Goal: Task Accomplishment & Management: Use online tool/utility

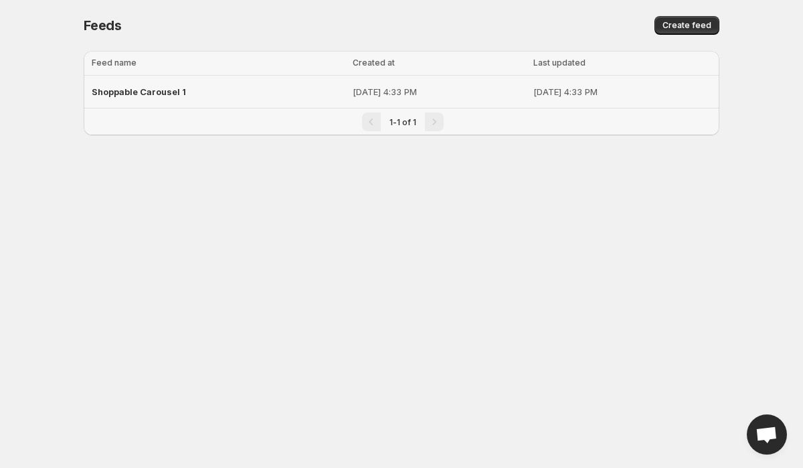
click at [223, 102] on div "Shoppable Carousel 1" at bounding box center [218, 92] width 253 height 24
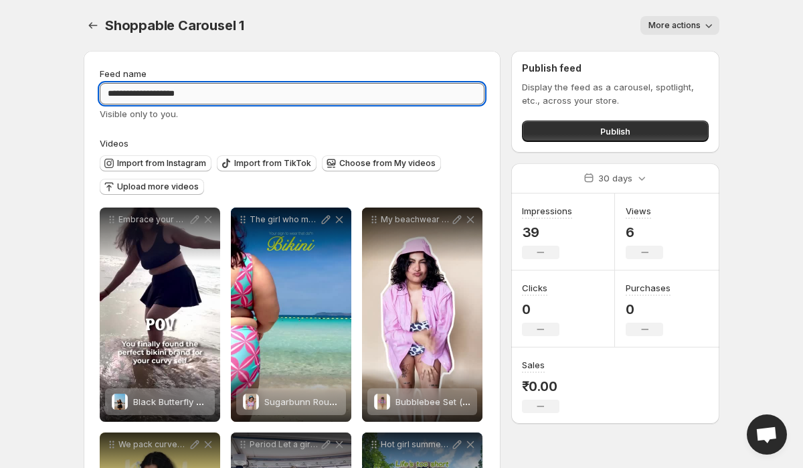
click at [222, 92] on input "**********" at bounding box center [292, 93] width 385 height 21
click at [225, 115] on div "Visible only to you." at bounding box center [292, 113] width 385 height 13
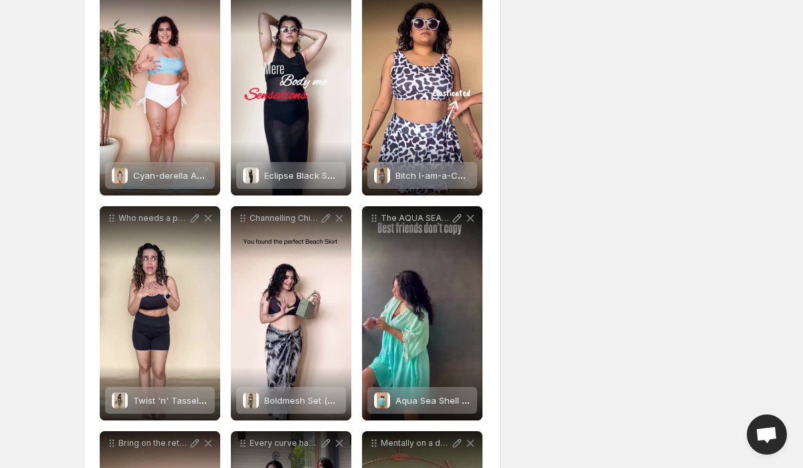
scroll to position [683, 0]
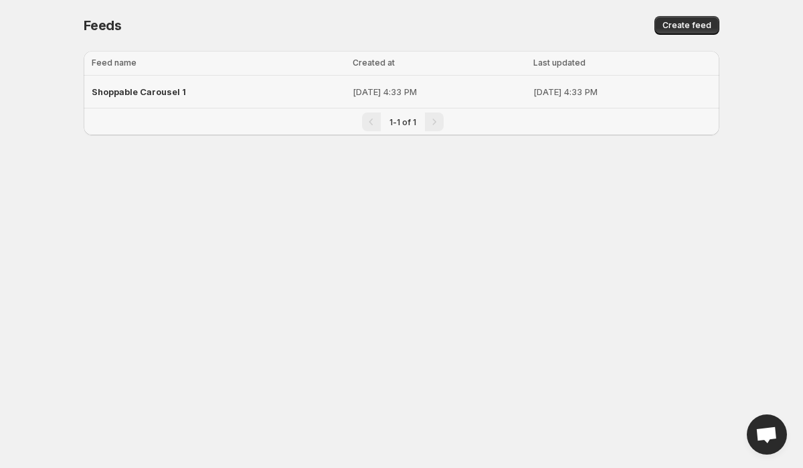
click at [353, 90] on p "[DATE] 4:33 PM" at bounding box center [439, 91] width 172 height 13
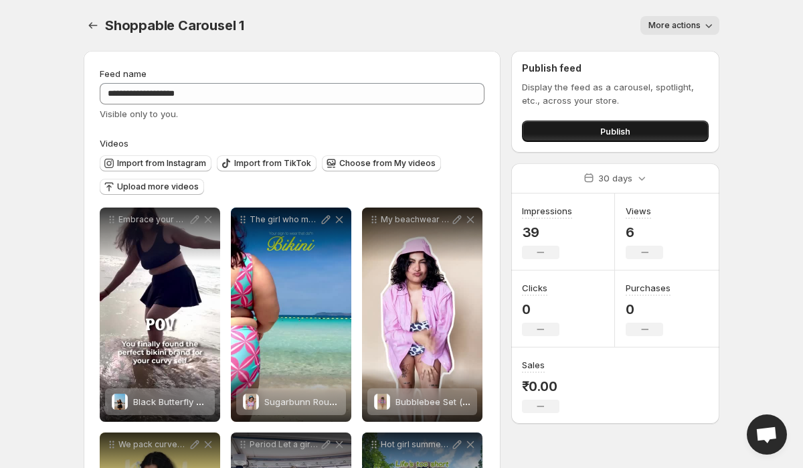
click at [550, 125] on button "Publish" at bounding box center [615, 131] width 187 height 21
click at [603, 131] on span "Publish" at bounding box center [616, 131] width 30 height 13
